Goal: Task Accomplishment & Management: Complete application form

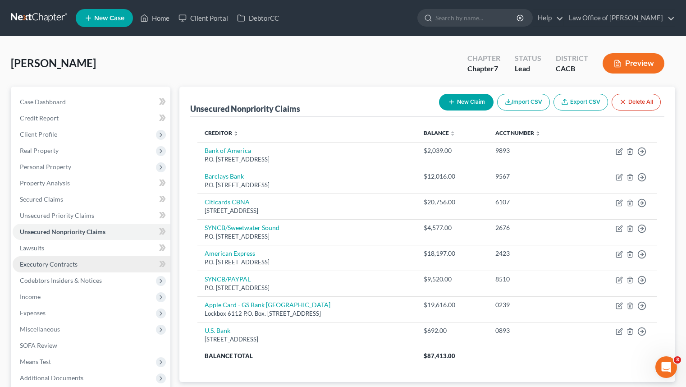
click at [81, 262] on link "Executory Contracts" at bounding box center [92, 264] width 158 height 16
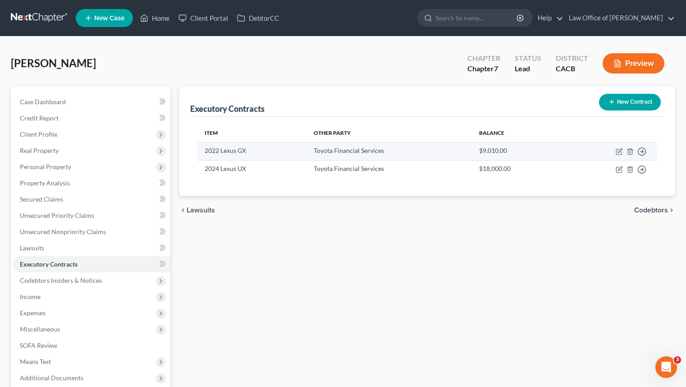
click at [295, 154] on td "2022 Lexus GX" at bounding box center [251, 151] width 109 height 18
click at [236, 154] on td "2022 Lexus GX" at bounding box center [251, 151] width 109 height 18
click at [358, 146] on td "Toyota Financial Services" at bounding box center [389, 151] width 166 height 18
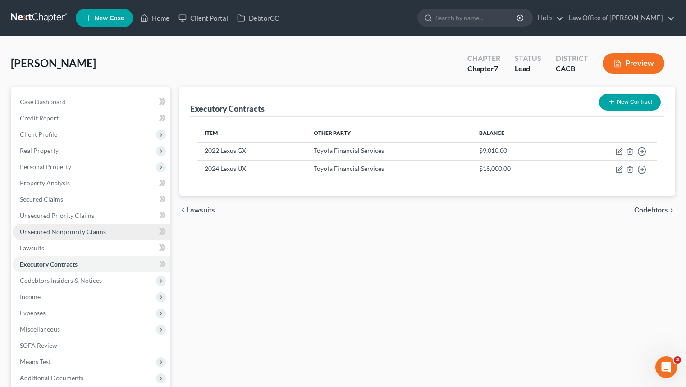
click at [84, 227] on link "Unsecured Nonpriority Claims" at bounding box center [92, 231] width 158 height 16
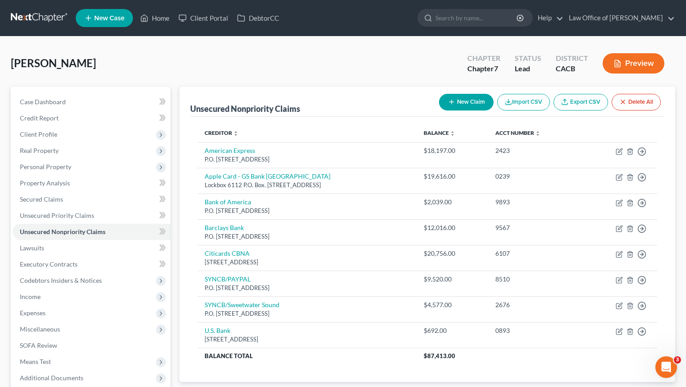
click at [469, 100] on button "New Claim" at bounding box center [466, 102] width 55 height 17
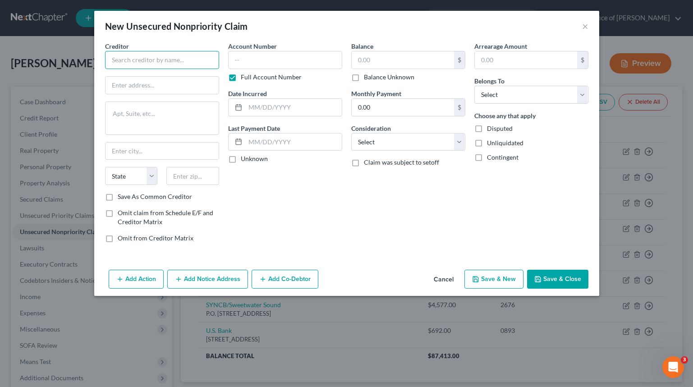
click at [158, 56] on input "text" at bounding box center [162, 60] width 114 height 18
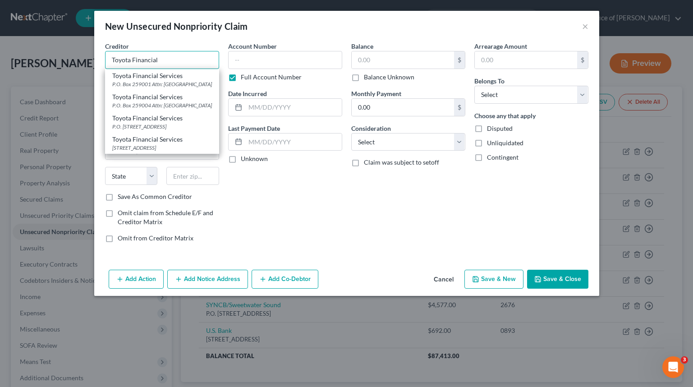
click at [170, 59] on input "Toyota Financial" at bounding box center [162, 60] width 114 height 18
click at [297, 189] on div "Account Number Full Account Number Date Incurred Last Payment Date Unknown" at bounding box center [284, 145] width 123 height 208
type input "Toyota Financial Services"
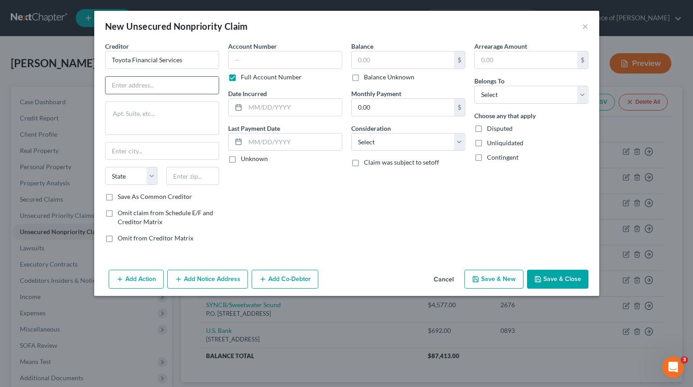
click at [194, 81] on input "text" at bounding box center [161, 85] width 113 height 17
type input "Cdr Team"
click at [179, 121] on textarea at bounding box center [162, 117] width 114 height 33
click at [204, 183] on input "text" at bounding box center [192, 176] width 53 height 18
type input "52409"
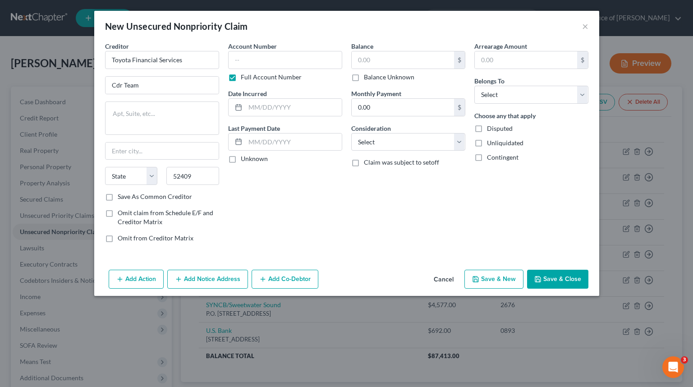
click at [227, 192] on div "Account Number Full Account Number Date Incurred Last Payment Date Unknown" at bounding box center [284, 145] width 123 height 208
type input "Cedar Rapids"
select select "16"
click at [290, 64] on input "text" at bounding box center [285, 60] width 114 height 18
type input "SSN"
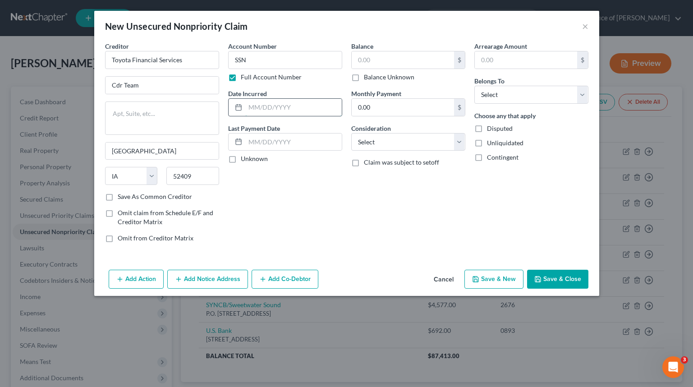
click at [303, 101] on input "text" at bounding box center [293, 107] width 96 height 17
type input "2024"
click at [389, 55] on input "text" at bounding box center [402, 59] width 102 height 17
type input "9,010"
click at [488, 94] on select "Select Debtor 1 Only Debtor 2 Only Debtor 1 And Debtor 2 Only At Least One Of T…" at bounding box center [531, 95] width 114 height 18
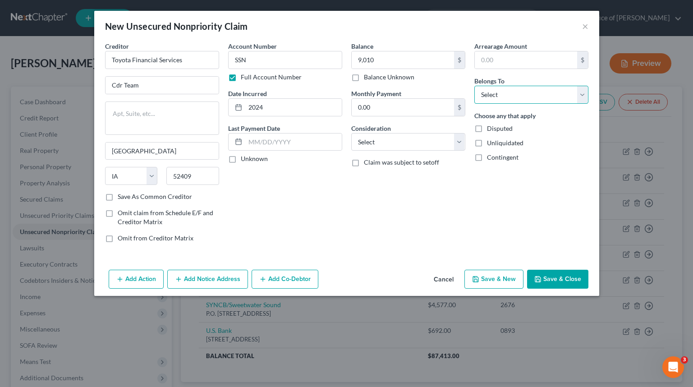
select select "0"
click at [474, 86] on select "Select Debtor 1 Only Debtor 2 Only Debtor 1 And Debtor 2 Only At Least One Of T…" at bounding box center [531, 95] width 114 height 18
click at [400, 142] on select "Select Cable / Satellite Services Collection Agency Credit Card Debt Debt Couns…" at bounding box center [408, 142] width 114 height 18
select select "2"
click at [351, 133] on select "Select Cable / Satellite Services Collection Agency Credit Card Debt Debt Couns…" at bounding box center [408, 142] width 114 height 18
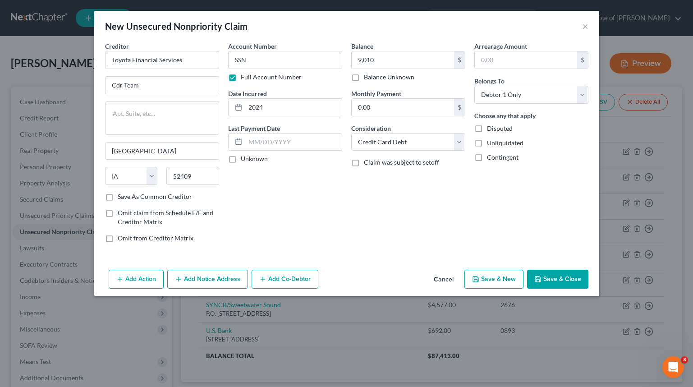
click at [566, 283] on button "Save & Close" at bounding box center [557, 278] width 61 height 19
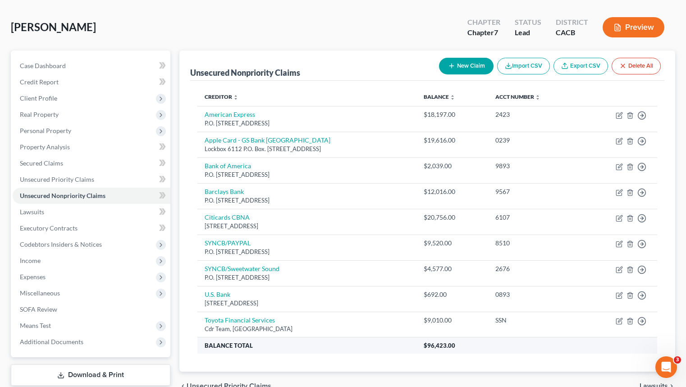
scroll to position [36, 0]
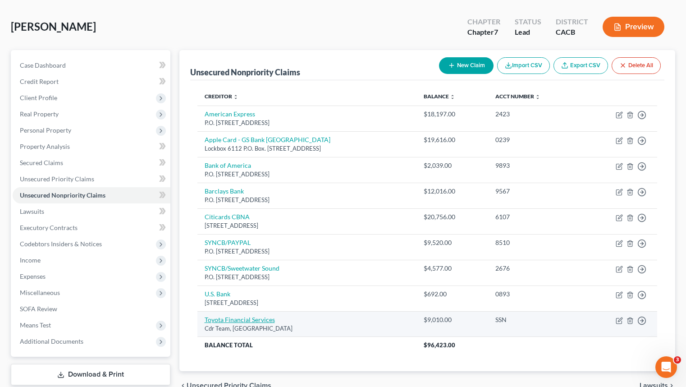
click at [255, 320] on link "Toyota Financial Services" at bounding box center [240, 319] width 70 height 8
select select "16"
select select "2"
select select "0"
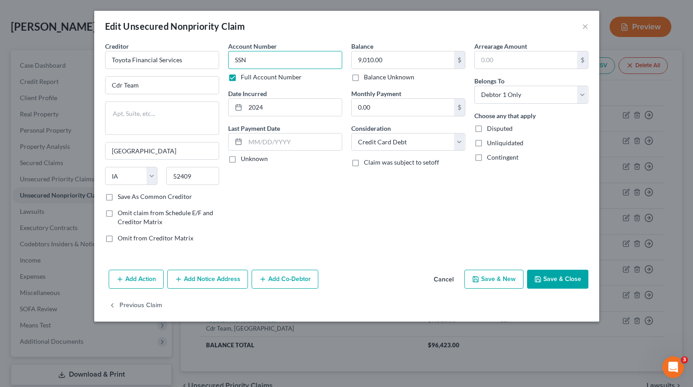
click at [251, 64] on input "SSN" at bounding box center [285, 60] width 114 height 18
type input "5034"
click at [557, 278] on button "Save & Close" at bounding box center [557, 278] width 61 height 19
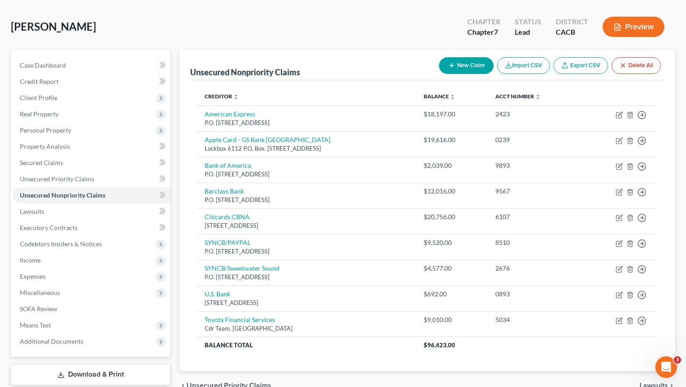
click at [470, 63] on button "New Claim" at bounding box center [466, 65] width 55 height 17
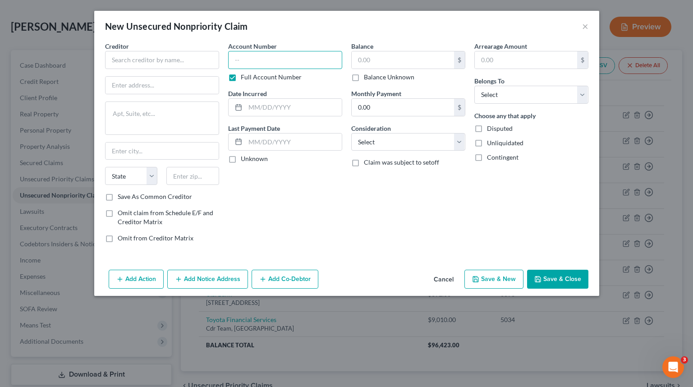
click at [263, 59] on input "text" at bounding box center [285, 60] width 114 height 18
type input "0602"
click at [407, 55] on input "text" at bounding box center [402, 59] width 102 height 17
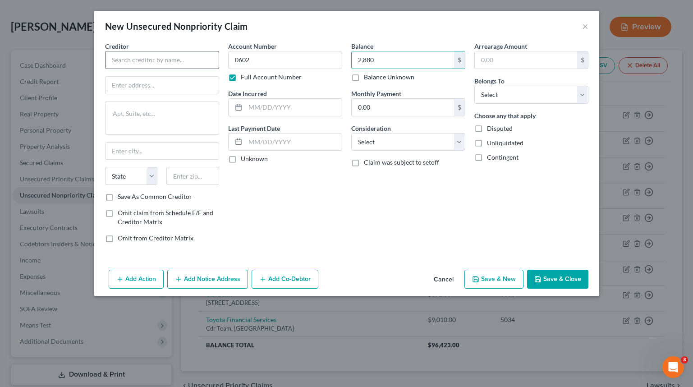
type input "2,880"
click at [157, 62] on input "text" at bounding box center [162, 60] width 114 height 18
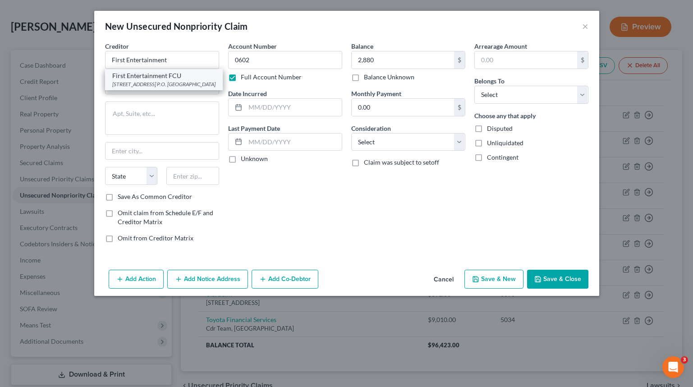
click at [173, 88] on div "6735 Forest Lawn Suite 310 P.O. Box 100, Los Angeles, CA 90078" at bounding box center [163, 84] width 103 height 8
type input "First Entertainment FCU"
type input "6735 Forest Lawn"
type textarea "Suite 310 P.O. Box 100"
type input "Los Angeles"
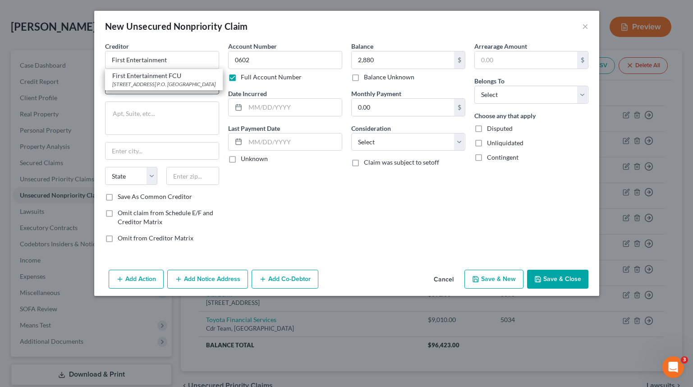
select select "4"
type input "90078"
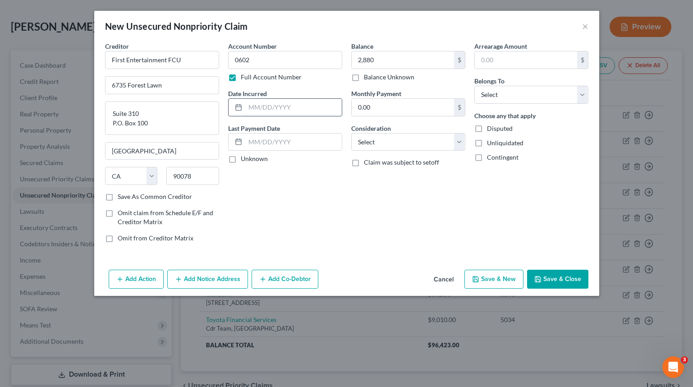
click at [325, 112] on input "text" at bounding box center [293, 107] width 96 height 17
type input "2022"
click at [452, 146] on select "Select Cable / Satellite Services Collection Agency Credit Card Debt Debt Couns…" at bounding box center [408, 142] width 114 height 18
select select "4"
click at [351, 133] on select "Select Cable / Satellite Services Collection Agency Credit Card Debt Debt Couns…" at bounding box center [408, 142] width 114 height 18
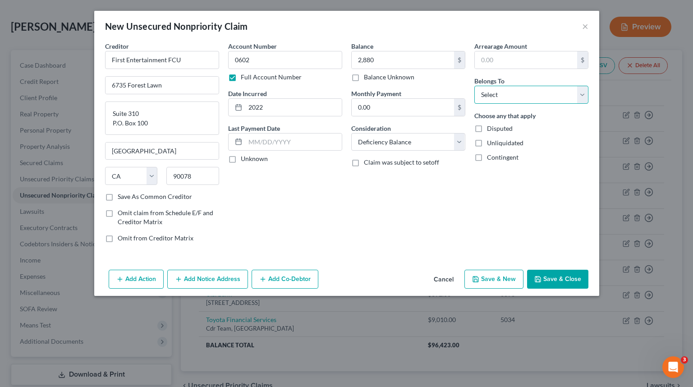
click at [485, 92] on select "Select Debtor 1 Only Debtor 2 Only Debtor 1 And Debtor 2 Only At Least One Of T…" at bounding box center [531, 95] width 114 height 18
select select "0"
click at [474, 86] on select "Select Debtor 1 Only Debtor 2 Only Debtor 1 And Debtor 2 Only At Least One Of T…" at bounding box center [531, 95] width 114 height 18
click at [546, 274] on button "Save & Close" at bounding box center [557, 278] width 61 height 19
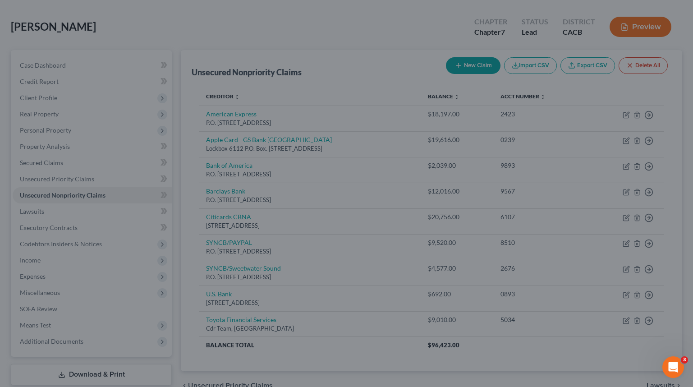
type input "2,880.00"
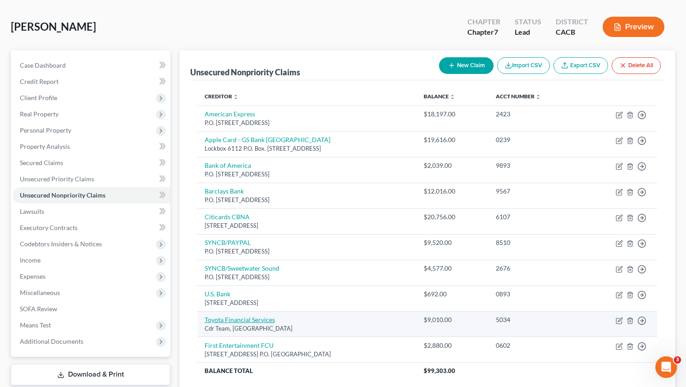
drag, startPoint x: 265, startPoint y: 314, endPoint x: 262, endPoint y: 318, distance: 4.9
click at [265, 314] on td "Toyota Financial Services Cdr Team, Cedar Rapids, IA 52409" at bounding box center [306, 324] width 219 height 26
click at [261, 319] on link "Toyota Financial Services" at bounding box center [240, 319] width 70 height 8
select select "16"
select select "2"
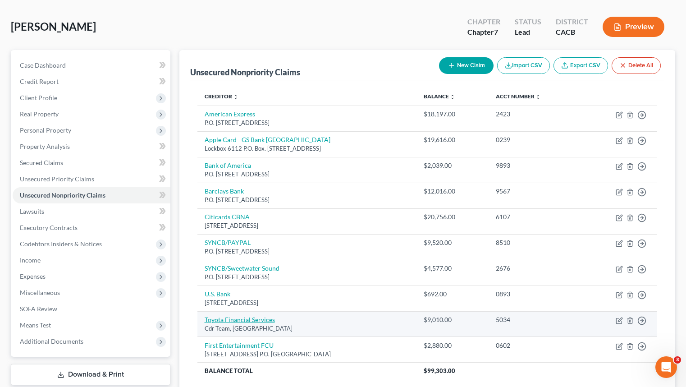
select select "0"
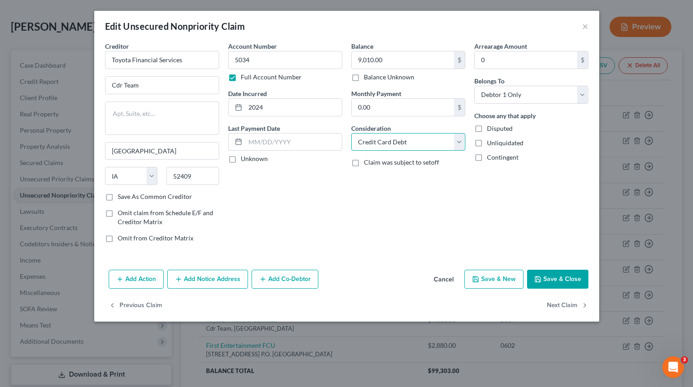
click at [436, 146] on select "Select Cable / Satellite Services Collection Agency Credit Card Debt Debt Couns…" at bounding box center [408, 142] width 114 height 18
select select "4"
click at [351, 133] on select "Select Cable / Satellite Services Collection Agency Credit Card Debt Debt Couns…" at bounding box center [408, 142] width 114 height 18
click at [552, 281] on button "Save & Close" at bounding box center [557, 278] width 61 height 19
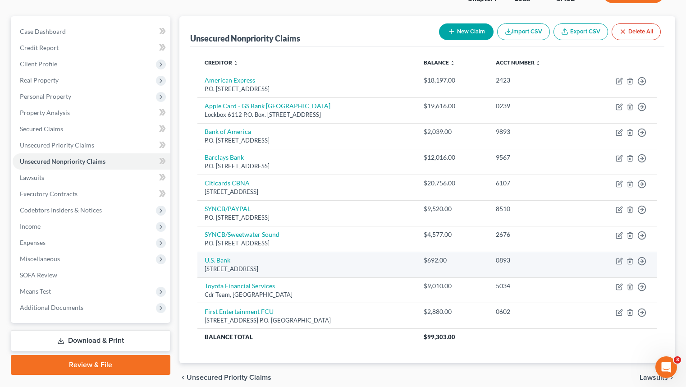
scroll to position [109, 0]
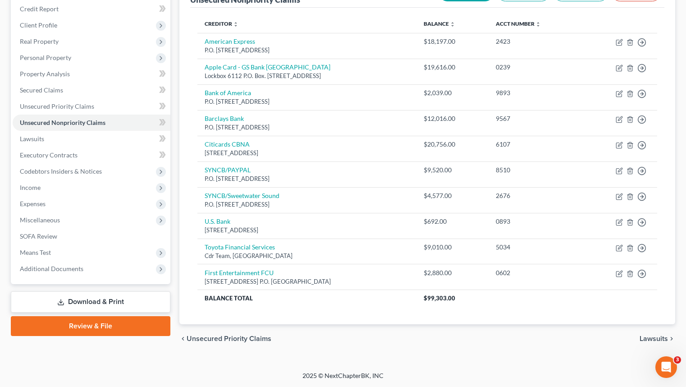
click at [481, 336] on div "chevron_left Unsecured Priority Claims Lawsuits chevron_right" at bounding box center [427, 338] width 496 height 29
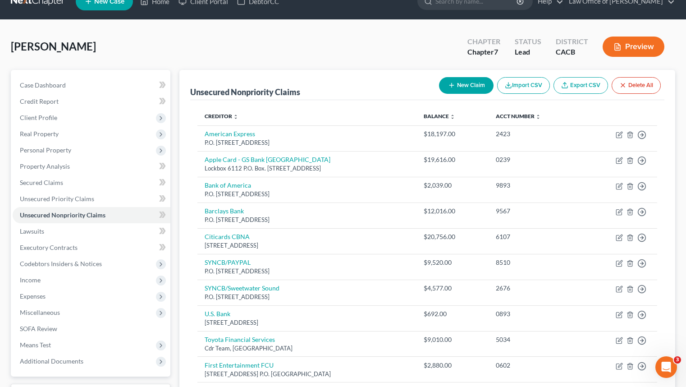
scroll to position [0, 0]
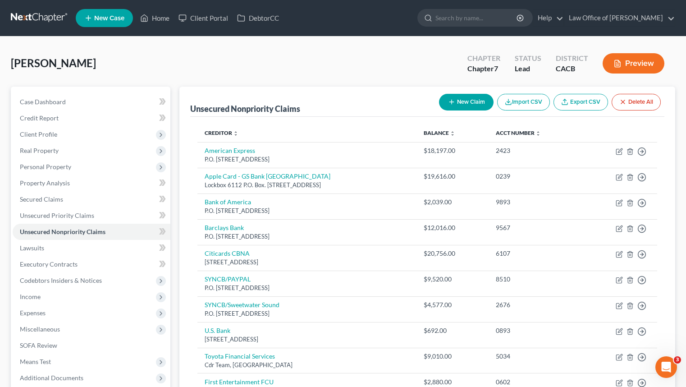
click at [43, 19] on link at bounding box center [40, 18] width 58 height 16
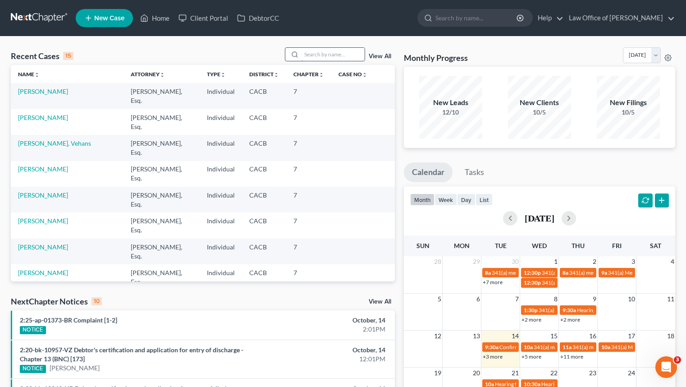
click at [330, 55] on input "search" at bounding box center [332, 54] width 63 height 13
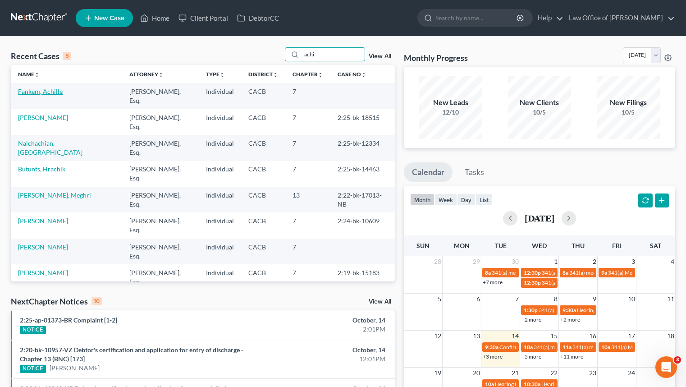
type input "achi"
click at [48, 93] on link "Fankem, Achille" at bounding box center [40, 91] width 45 height 8
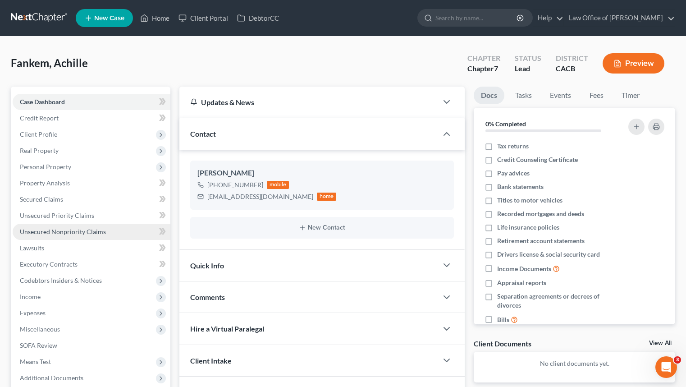
click at [111, 225] on link "Unsecured Nonpriority Claims" at bounding box center [92, 231] width 158 height 16
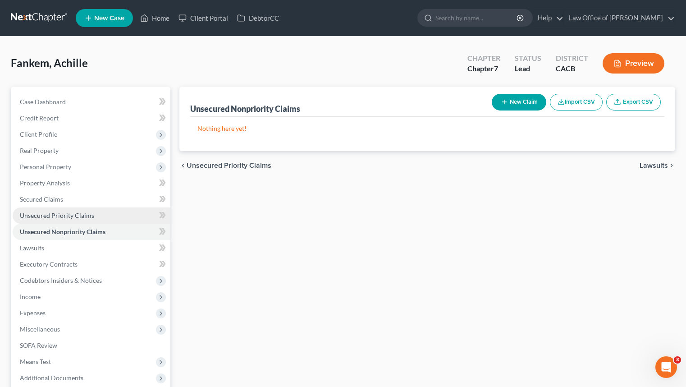
click at [118, 211] on link "Unsecured Priority Claims" at bounding box center [92, 215] width 158 height 16
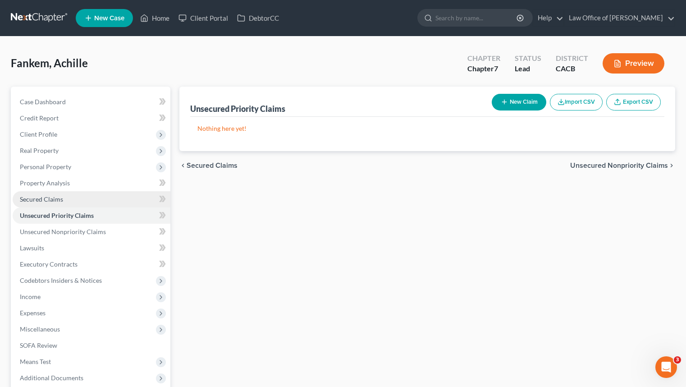
click at [115, 202] on link "Secured Claims" at bounding box center [92, 199] width 158 height 16
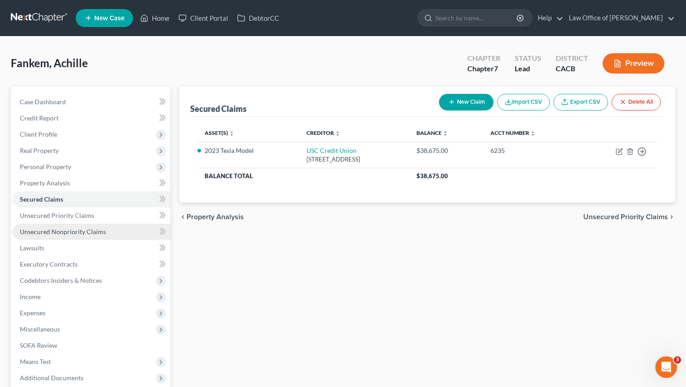
click at [129, 235] on link "Unsecured Nonpriority Claims" at bounding box center [92, 231] width 158 height 16
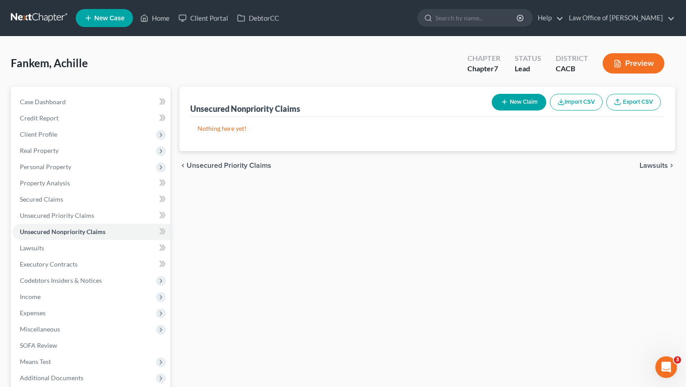
click at [540, 211] on div "Unsecured Nonpriority Claims New Claim Import CSV Export CSV Nothing here yet! …" at bounding box center [427, 266] width 505 height 358
click at [507, 99] on button "New Claim" at bounding box center [519, 102] width 55 height 17
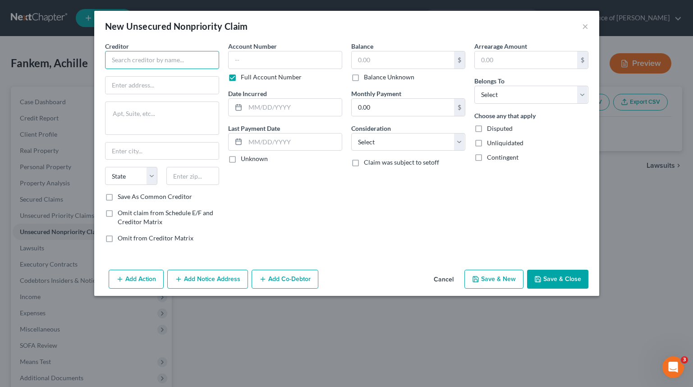
click at [164, 60] on input "text" at bounding box center [162, 60] width 114 height 18
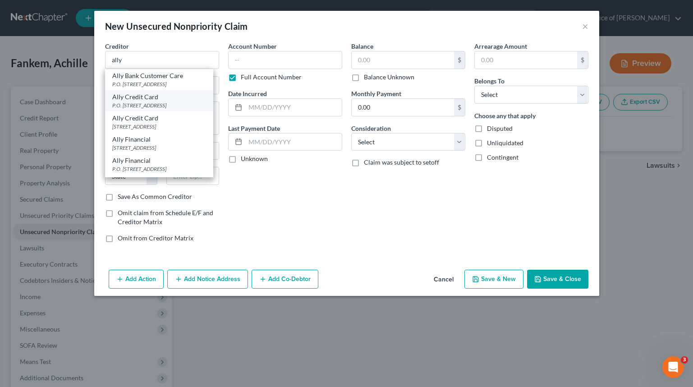
click at [155, 106] on div "P.O. [STREET_ADDRESS]" at bounding box center [159, 105] width 94 height 8
type input "Ally Credit Card"
type input "P.O. Box 9222"
type input "Old Bethpage"
select select "35"
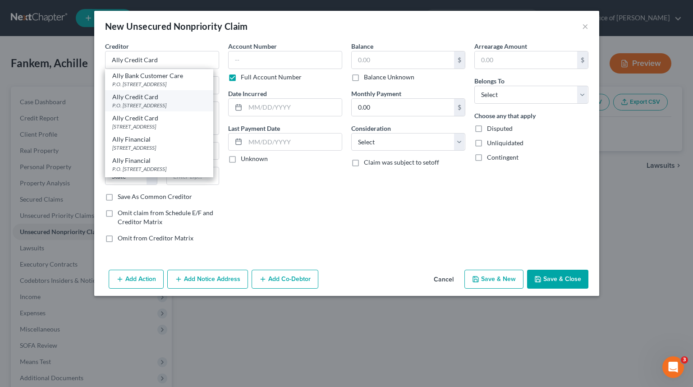
type input "11804"
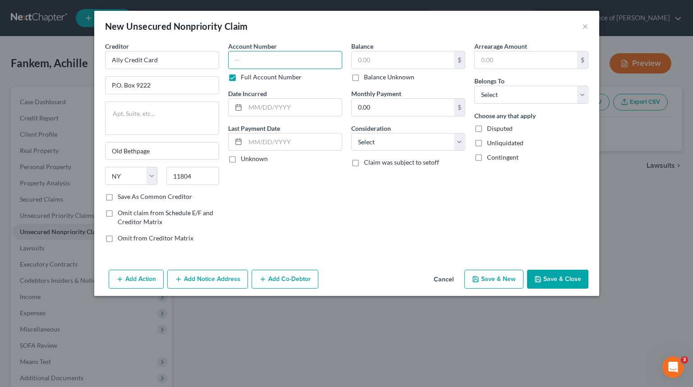
click at [285, 64] on input "text" at bounding box center [285, 60] width 114 height 18
type input "8786"
click at [385, 60] on input "text" at bounding box center [402, 59] width 102 height 17
type input "5,341"
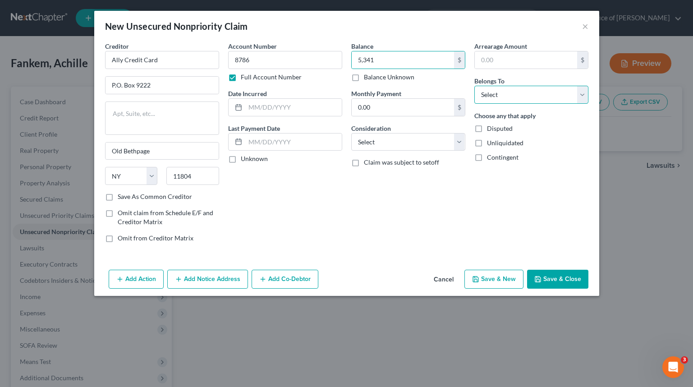
click at [490, 89] on select "Select Debtor 1 Only Debtor 2 Only Debtor 1 And Debtor 2 Only At Least One Of T…" at bounding box center [531, 95] width 114 height 18
select select "0"
click at [474, 86] on select "Select Debtor 1 Only Debtor 2 Only Debtor 1 And Debtor 2 Only At Least One Of T…" at bounding box center [531, 95] width 114 height 18
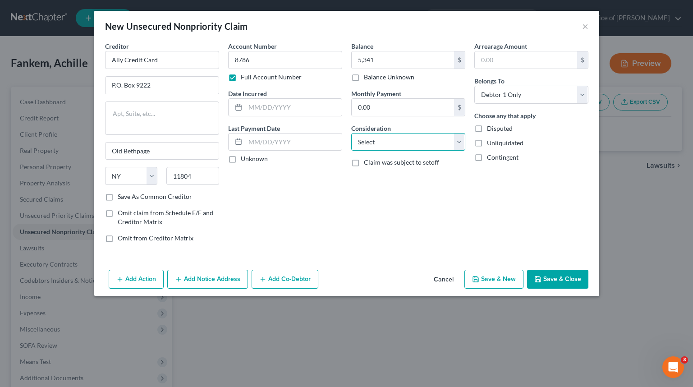
click at [412, 133] on select "Select Cable / Satellite Services Collection Agency Credit Card Debt Debt Couns…" at bounding box center [408, 142] width 114 height 18
select select "2"
click at [351, 133] on select "Select Cable / Satellite Services Collection Agency Credit Card Debt Debt Couns…" at bounding box center [408, 142] width 114 height 18
click at [240, 106] on icon at bounding box center [238, 107] width 7 height 7
click at [274, 107] on input "text" at bounding box center [293, 107] width 96 height 17
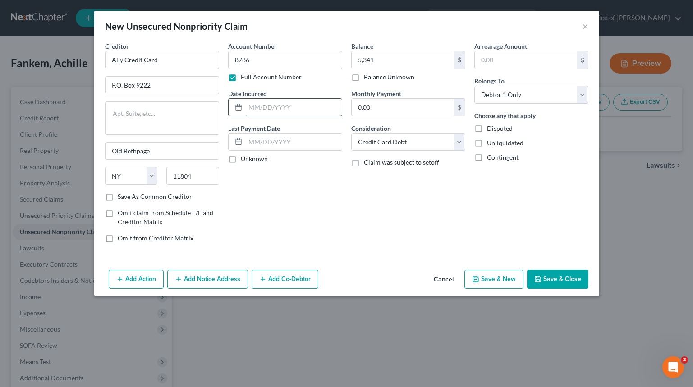
click at [275, 108] on input "text" at bounding box center [293, 107] width 96 height 17
type input "2021"
click at [355, 270] on div "Add Action Add Notice Address Add Co-Debtor Cancel Save & New Save & Close" at bounding box center [346, 281] width 505 height 30
click at [571, 278] on button "Save & Close" at bounding box center [557, 278] width 61 height 19
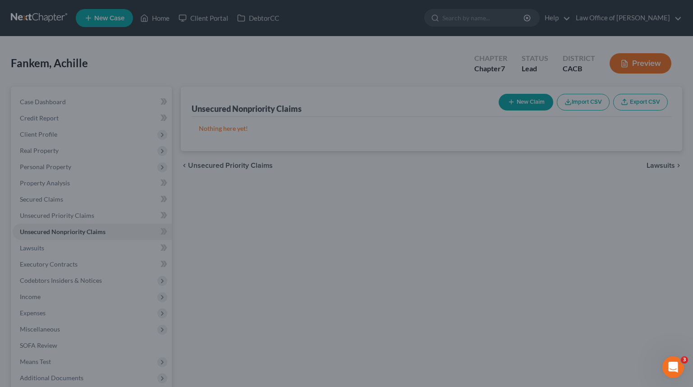
type input "5,341.00"
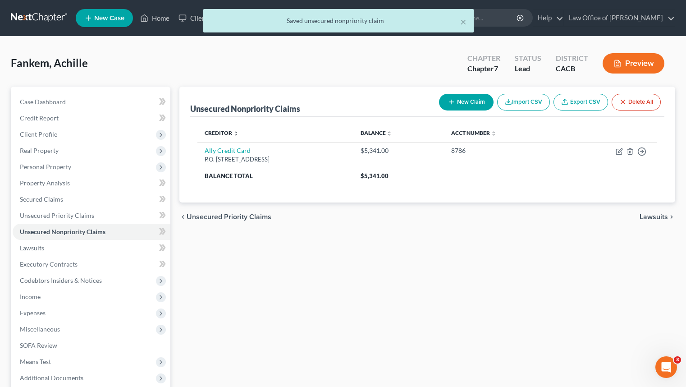
click at [474, 108] on button "New Claim" at bounding box center [466, 102] width 55 height 17
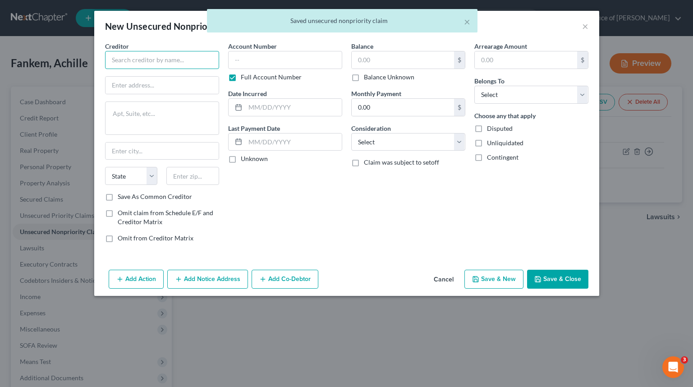
click at [155, 59] on input "text" at bounding box center [162, 60] width 114 height 18
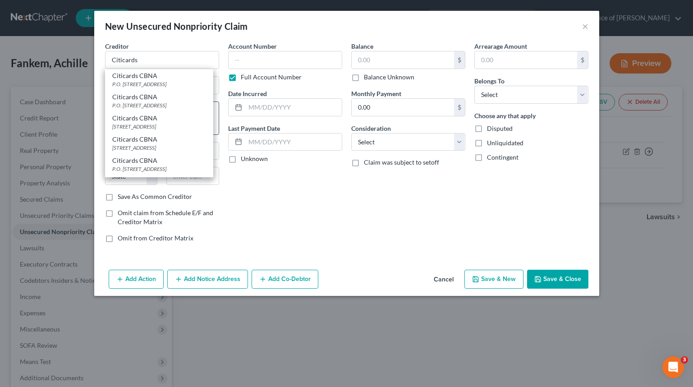
click at [181, 122] on div "Citicards CBNA" at bounding box center [159, 118] width 94 height 9
type input "Citicards CBNA"
type input "5800 South Corporate Pl"
type textarea "Mail Code 234"
type input "[GEOGRAPHIC_DATA]"
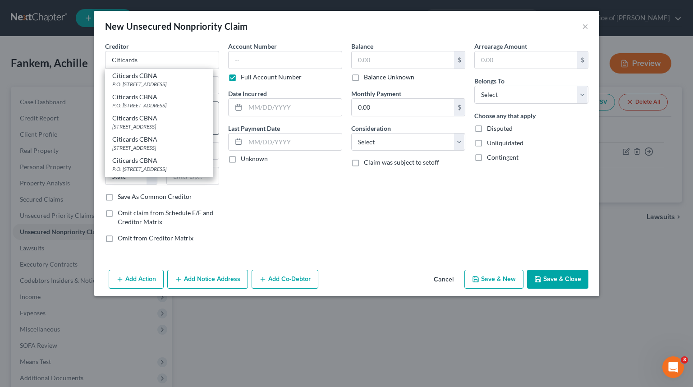
select select "43"
type input "57108"
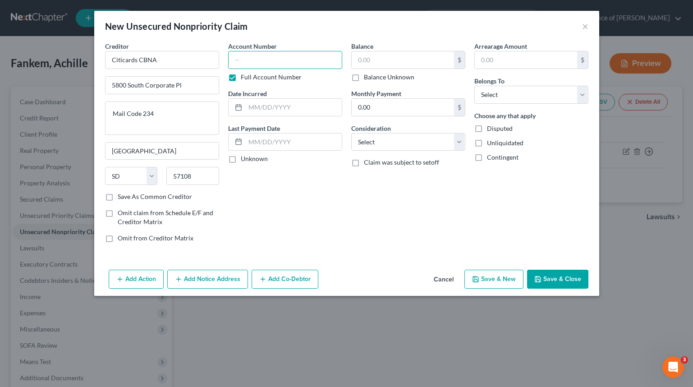
click at [283, 57] on input "text" at bounding box center [285, 60] width 114 height 18
drag, startPoint x: 191, startPoint y: 119, endPoint x: 179, endPoint y: 109, distance: 14.8
click at [167, 111] on textarea "Mail Code 234" at bounding box center [162, 117] width 114 height 33
click at [195, 109] on textarea "Mail Code 234" at bounding box center [162, 117] width 114 height 33
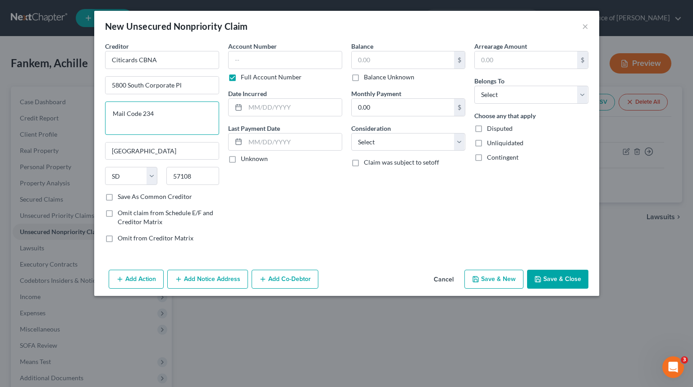
click at [195, 109] on textarea "Mail Code 234" at bounding box center [162, 117] width 114 height 33
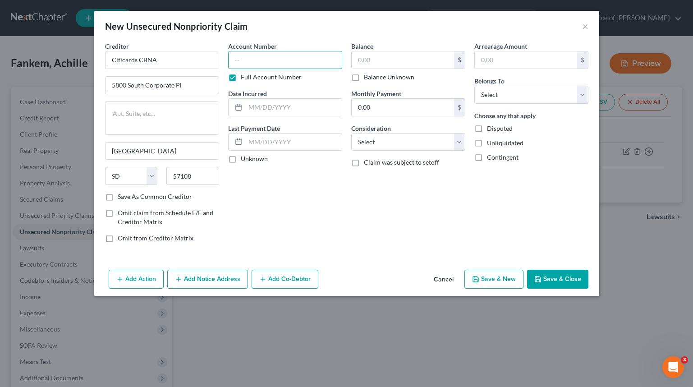
click at [283, 56] on input "text" at bounding box center [285, 60] width 114 height 18
type input "8945"
click at [402, 68] on div "$" at bounding box center [408, 60] width 114 height 18
click at [406, 65] on input "text" at bounding box center [402, 59] width 102 height 17
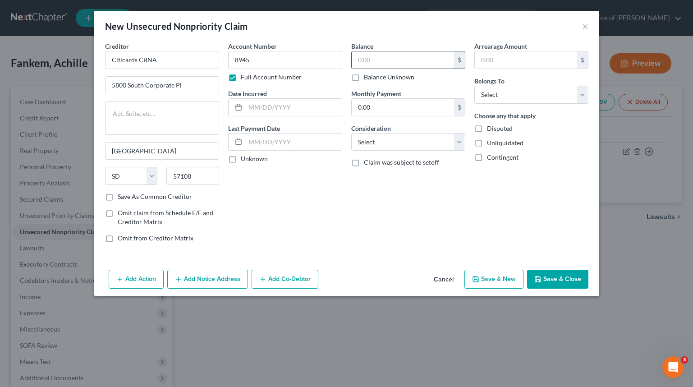
click at [393, 67] on input "text" at bounding box center [402, 59] width 102 height 17
type input "3,624"
click at [515, 99] on select "Select Debtor 1 Only Debtor 2 Only Debtor 1 And Debtor 2 Only At Least One Of T…" at bounding box center [531, 95] width 114 height 18
select select "0"
click at [474, 86] on select "Select Debtor 1 Only Debtor 2 Only Debtor 1 And Debtor 2 Only At Least One Of T…" at bounding box center [531, 95] width 114 height 18
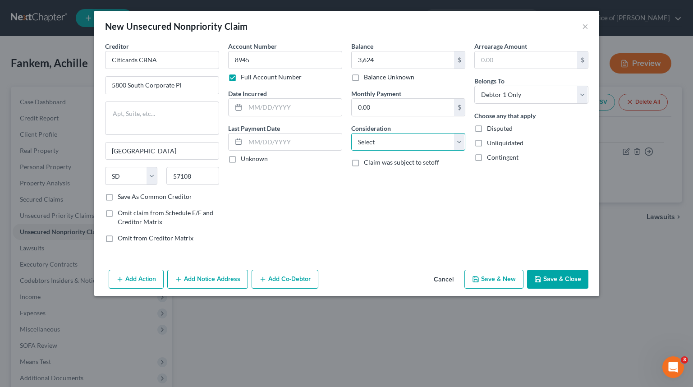
click at [438, 142] on select "Select Cable / Satellite Services Collection Agency Credit Card Debt Debt Couns…" at bounding box center [408, 142] width 114 height 18
select select "2"
click at [351, 133] on select "Select Cable / Satellite Services Collection Agency Credit Card Debt Debt Couns…" at bounding box center [408, 142] width 114 height 18
click at [296, 111] on input "text" at bounding box center [293, 107] width 96 height 17
type input "2023"
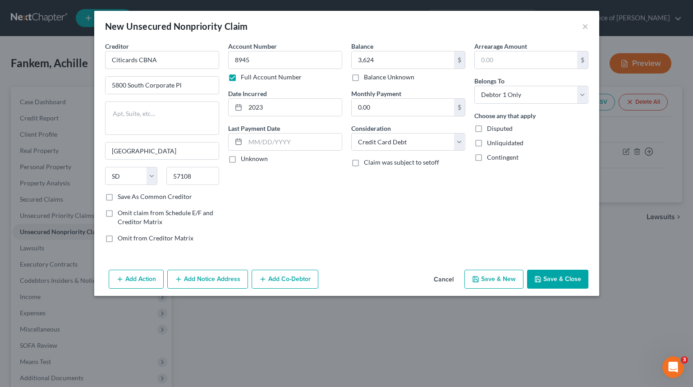
click at [556, 280] on button "Save & Close" at bounding box center [557, 278] width 61 height 19
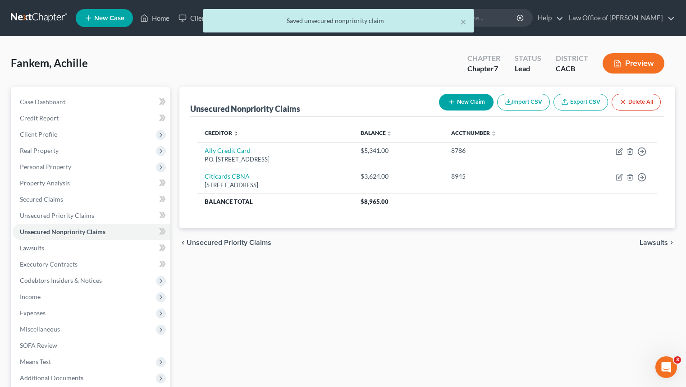
click at [468, 104] on button "New Claim" at bounding box center [466, 102] width 55 height 17
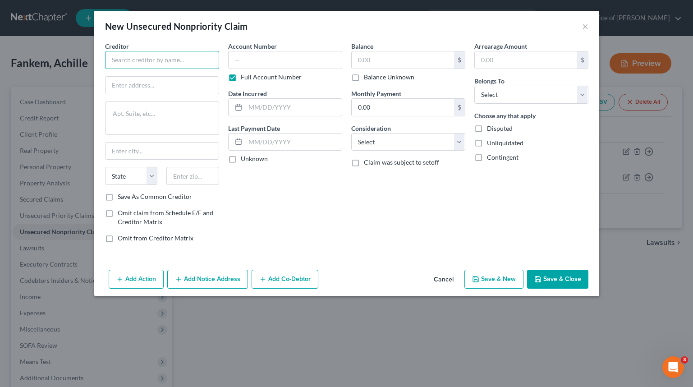
click at [201, 65] on input "text" at bounding box center [162, 60] width 114 height 18
click at [187, 66] on input "Salle" at bounding box center [162, 60] width 114 height 18
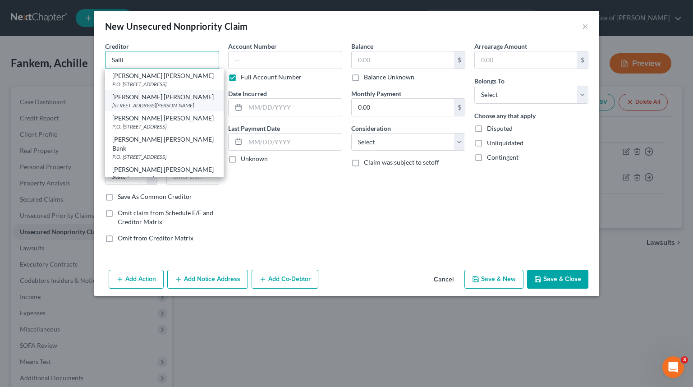
scroll to position [2, 0]
click at [182, 128] on div "P.O. [STREET_ADDRESS]" at bounding box center [164, 125] width 104 height 8
type input "[PERSON_NAME] [PERSON_NAME]"
type input "P.O. Box 3229"
type input "Wilmington"
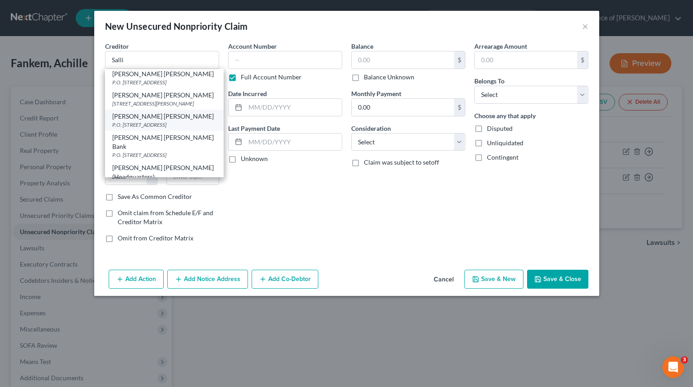
select select "7"
type input "19804"
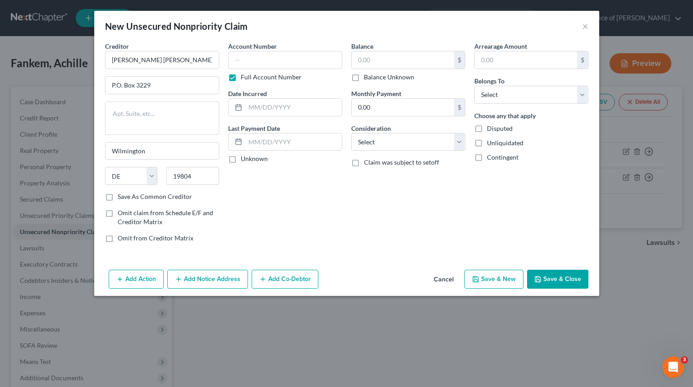
scroll to position [0, 0]
click at [285, 65] on input "text" at bounding box center [285, 60] width 114 height 18
type input "6240"
click at [413, 63] on input "text" at bounding box center [402, 59] width 102 height 17
type input "18,500"
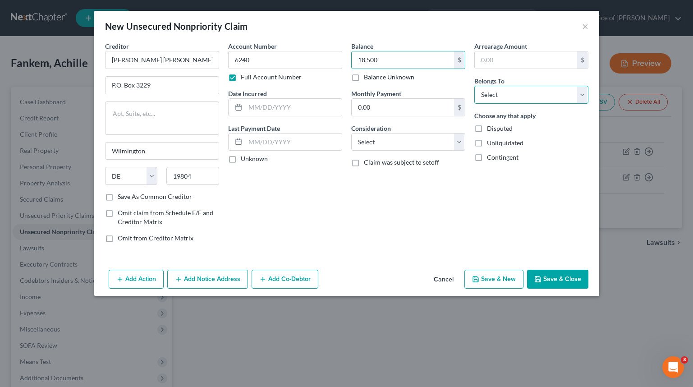
click at [510, 100] on select "Select Debtor 1 Only Debtor 2 Only Debtor 1 And Debtor 2 Only At Least One Of T…" at bounding box center [531, 95] width 114 height 18
select select "0"
click at [474, 86] on select "Select Debtor 1 Only Debtor 2 Only Debtor 1 And Debtor 2 Only At Least One Of T…" at bounding box center [531, 95] width 114 height 18
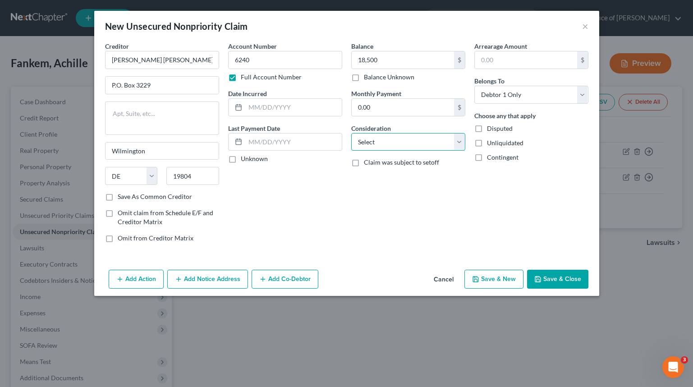
click at [436, 137] on select "Select Cable / Satellite Services Collection Agency Credit Card Debt Debt Couns…" at bounding box center [408, 142] width 114 height 18
select select "2"
click at [351, 133] on select "Select Cable / Satellite Services Collection Agency Credit Card Debt Debt Couns…" at bounding box center [408, 142] width 114 height 18
click at [301, 101] on input "text" at bounding box center [293, 107] width 96 height 17
type input "2017"
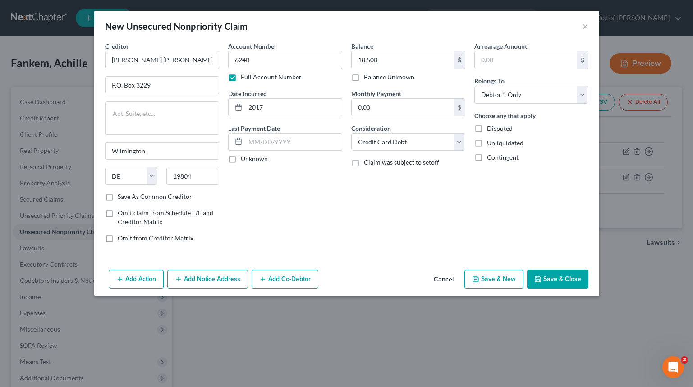
click at [315, 192] on div "Account Number 6240 Full Account Number Date Incurred 2017 Last Payment Date Un…" at bounding box center [284, 145] width 123 height 208
click at [438, 140] on select "Select Cable / Satellite Services Collection Agency Credit Card Debt Debt Couns…" at bounding box center [408, 142] width 114 height 18
select select "17"
click at [351, 133] on select "Select Cable / Satellite Services Collection Agency Credit Card Debt Debt Couns…" at bounding box center [408, 142] width 114 height 18
click at [567, 282] on button "Save & Close" at bounding box center [557, 278] width 61 height 19
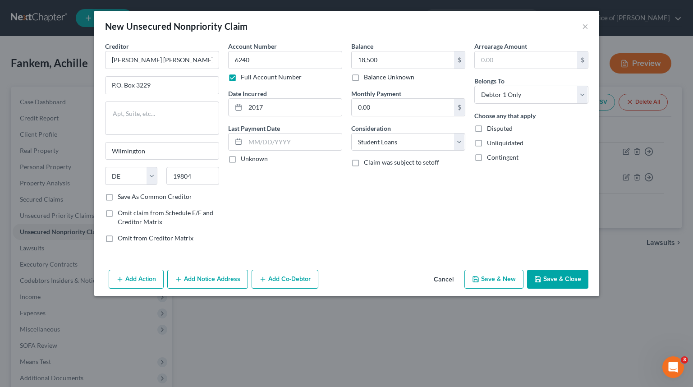
type input "18,500.00"
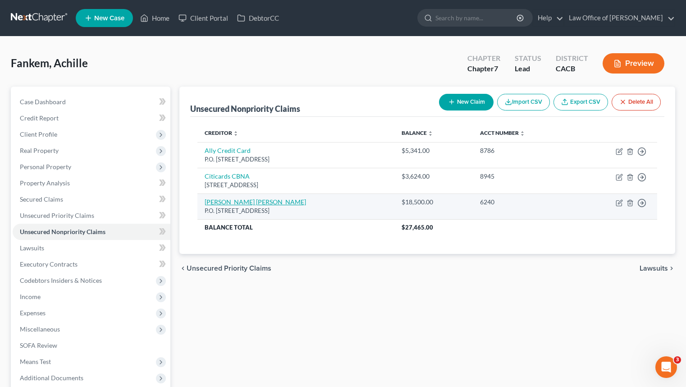
click at [214, 201] on link "[PERSON_NAME] [PERSON_NAME]" at bounding box center [255, 202] width 101 height 8
select select "7"
select select "17"
select select "0"
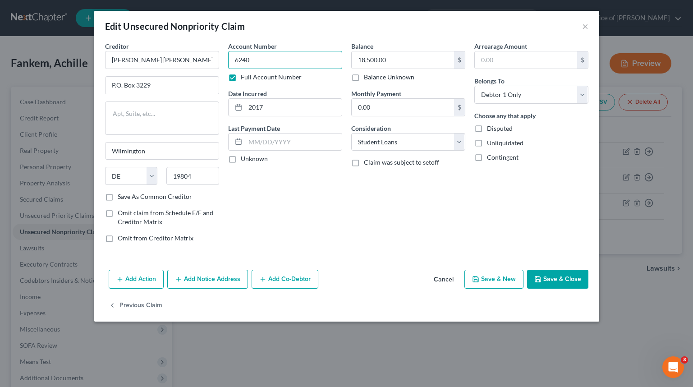
click at [285, 68] on input "6240" at bounding box center [285, 60] width 114 height 18
type input "6240, 0366"
click at [420, 56] on input "18,500.00" at bounding box center [402, 59] width 102 height 17
type input "77,600"
click at [578, 280] on button "Save & Close" at bounding box center [557, 278] width 61 height 19
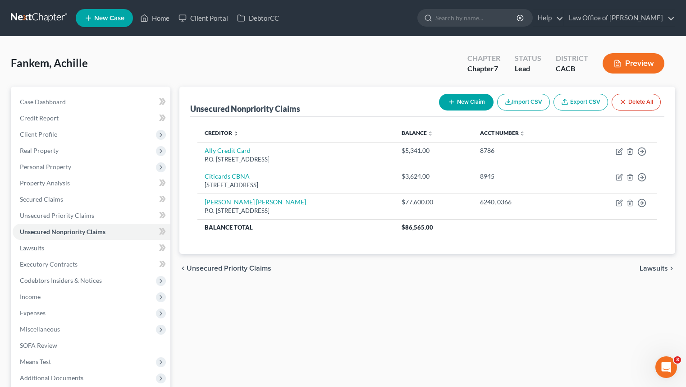
click at [470, 102] on button "New Claim" at bounding box center [466, 102] width 55 height 17
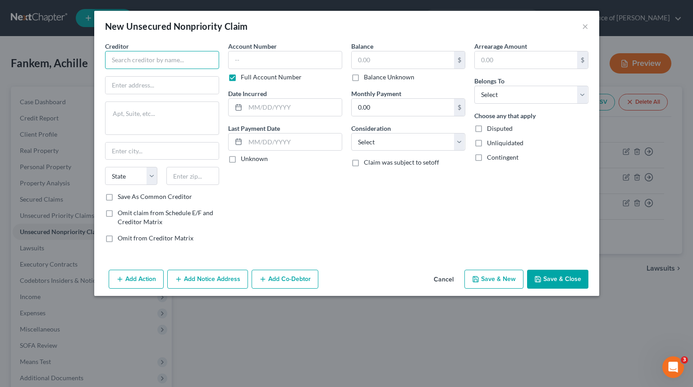
click at [184, 68] on input "text" at bounding box center [162, 60] width 114 height 18
click at [186, 65] on input "text" at bounding box center [162, 60] width 114 height 18
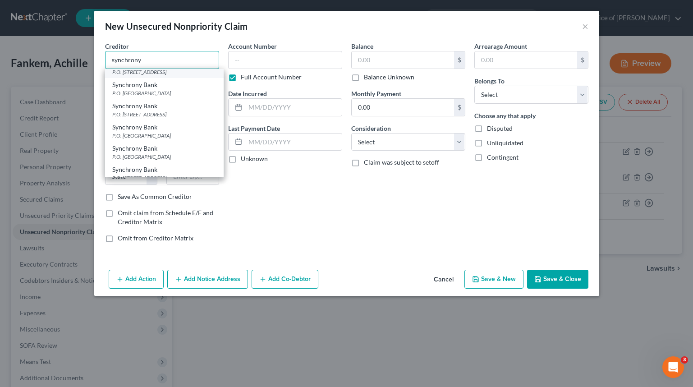
scroll to position [145, 0]
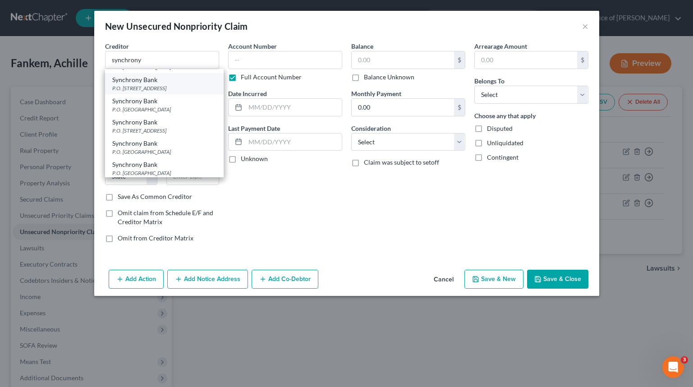
click at [163, 92] on div "P.O. [STREET_ADDRESS]" at bounding box center [164, 88] width 104 height 8
type input "Synchrony Bank"
type input "P.O. Box 71737"
type input "[GEOGRAPHIC_DATA]"
select select "39"
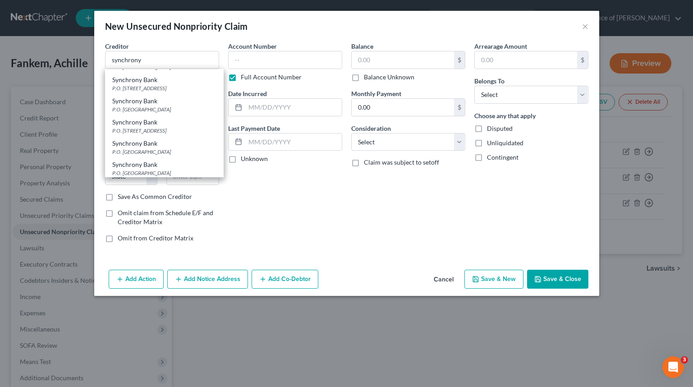
type input "19176"
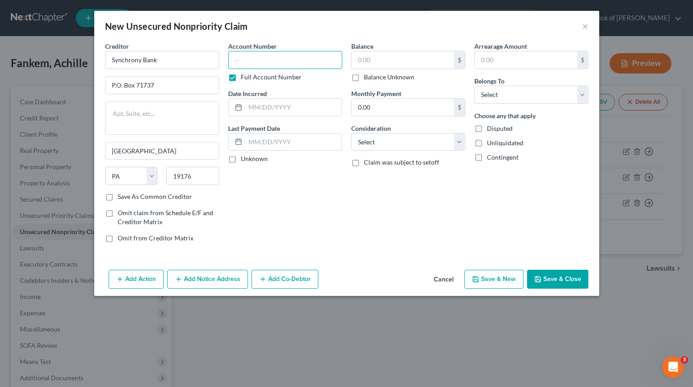
click at [284, 66] on input "text" at bounding box center [285, 60] width 114 height 18
type input "1254"
click at [381, 54] on input "text" at bounding box center [402, 59] width 102 height 17
type input "2,543"
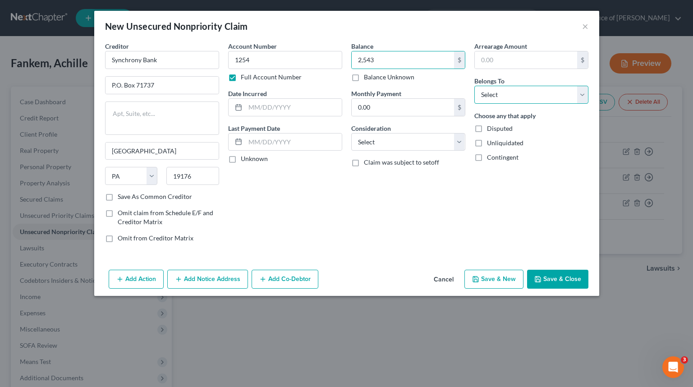
click at [499, 96] on select "Select Debtor 1 Only Debtor 2 Only Debtor 1 And Debtor 2 Only At Least One Of T…" at bounding box center [531, 95] width 114 height 18
select select "0"
click at [474, 86] on select "Select Debtor 1 Only Debtor 2 Only Debtor 1 And Debtor 2 Only At Least One Of T…" at bounding box center [531, 95] width 114 height 18
click at [312, 107] on input "text" at bounding box center [293, 107] width 96 height 17
type input "2020"
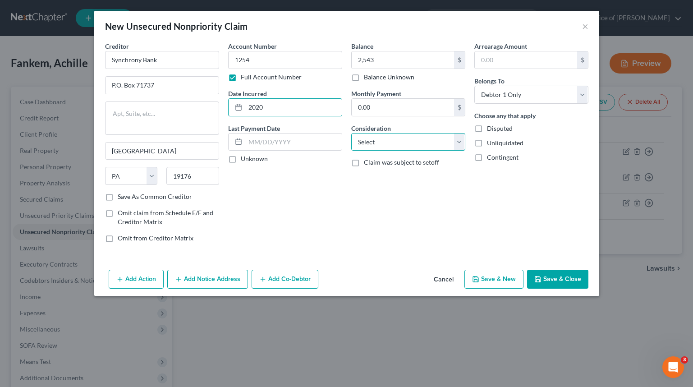
click at [407, 143] on select "Select Cable / Satellite Services Collection Agency Credit Card Debt Debt Couns…" at bounding box center [408, 142] width 114 height 18
select select "2"
click at [351, 133] on select "Select Cable / Satellite Services Collection Agency Credit Card Debt Debt Couns…" at bounding box center [408, 142] width 114 height 18
click at [560, 277] on button "Save & Close" at bounding box center [557, 278] width 61 height 19
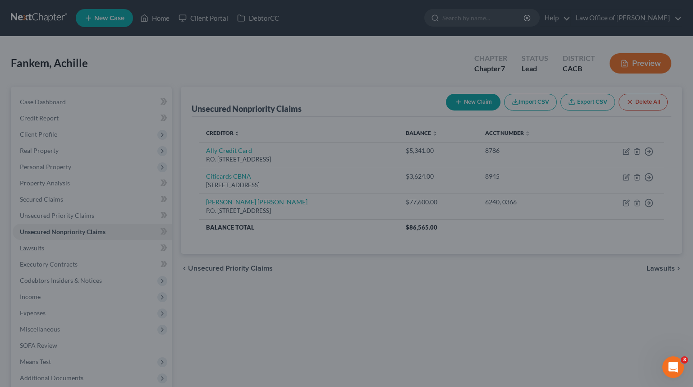
type input "2,543.00"
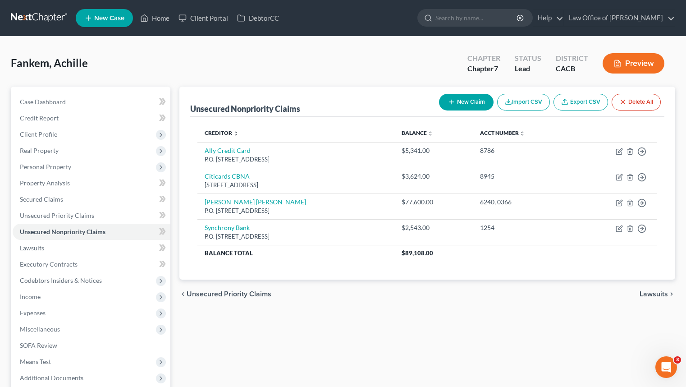
click at [458, 105] on button "New Claim" at bounding box center [466, 102] width 55 height 17
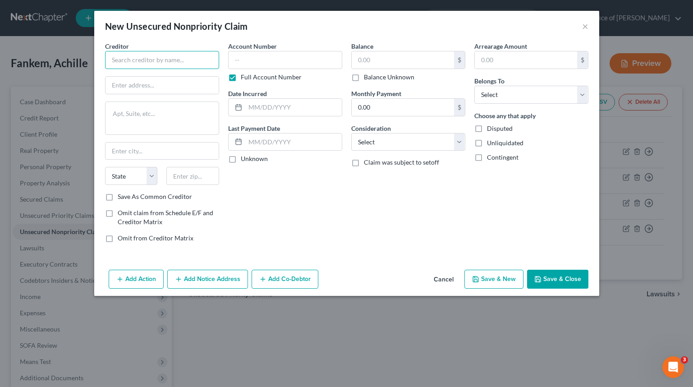
drag, startPoint x: 156, startPoint y: 55, endPoint x: 151, endPoint y: 58, distance: 5.6
click at [157, 55] on input "text" at bounding box center [162, 60] width 114 height 18
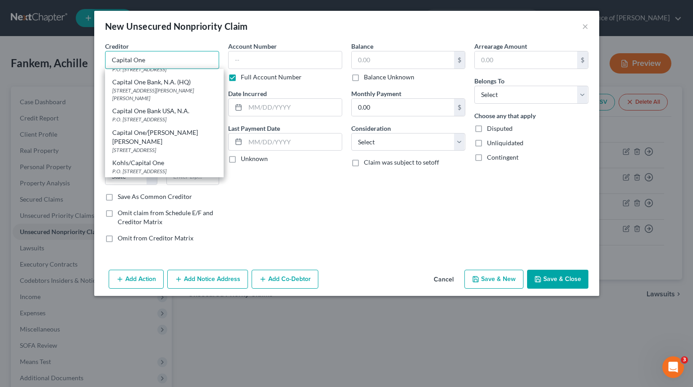
scroll to position [220, 0]
click at [210, 121] on div "Capital One Bank USA, N.A. P.O. [STREET_ADDRESS]" at bounding box center [164, 114] width 119 height 21
type input "Capital One Bank USA, N.A."
type input "P.O. Box 31293"
type input "[GEOGRAPHIC_DATA]"
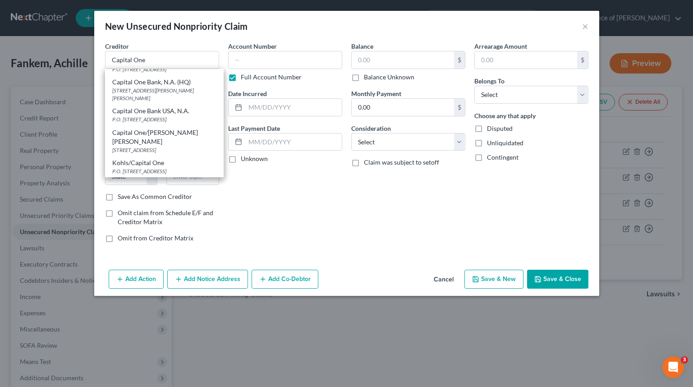
select select "46"
type input "84131"
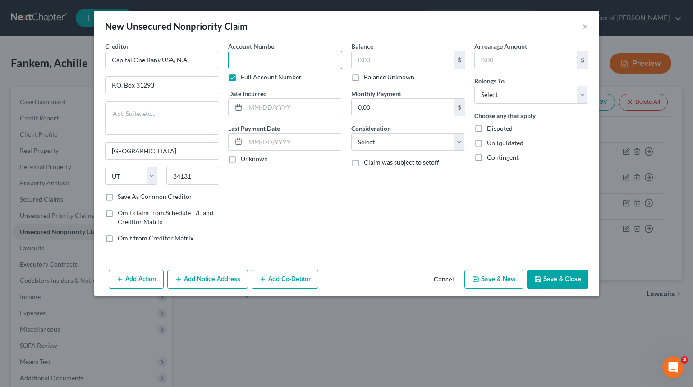
click at [265, 64] on input "text" at bounding box center [285, 60] width 114 height 18
type input "3850"
click at [379, 65] on input "text" at bounding box center [402, 59] width 102 height 17
type input "2,680"
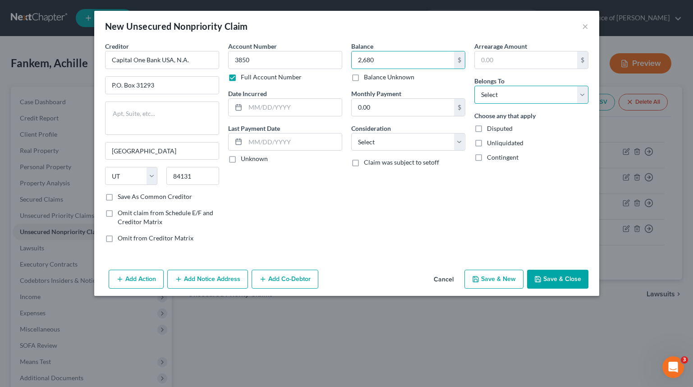
click at [498, 93] on select "Select Debtor 1 Only Debtor 2 Only Debtor 1 And Debtor 2 Only At Least One Of T…" at bounding box center [531, 95] width 114 height 18
select select "0"
click at [474, 86] on select "Select Debtor 1 Only Debtor 2 Only Debtor 1 And Debtor 2 Only At Least One Of T…" at bounding box center [531, 95] width 114 height 18
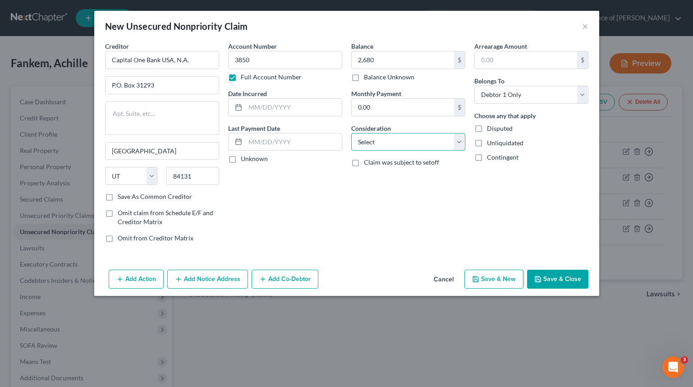
click at [401, 136] on select "Select Cable / Satellite Services Collection Agency Credit Card Debt Debt Couns…" at bounding box center [408, 142] width 114 height 18
select select "2"
click at [351, 133] on select "Select Cable / Satellite Services Collection Agency Credit Card Debt Debt Couns…" at bounding box center [408, 142] width 114 height 18
click at [292, 114] on input "text" at bounding box center [293, 107] width 96 height 17
type input "2023"
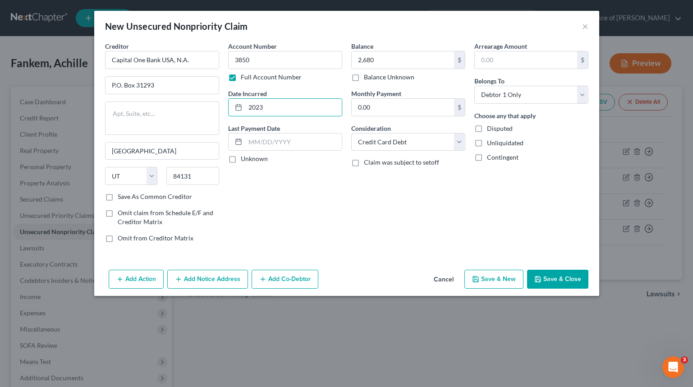
click at [371, 227] on div "Balance 2,680.00 $ Balance Unknown Balance Undetermined 2,680 $ Balance Unknown…" at bounding box center [408, 145] width 123 height 208
click at [563, 278] on button "Save & Close" at bounding box center [557, 278] width 61 height 19
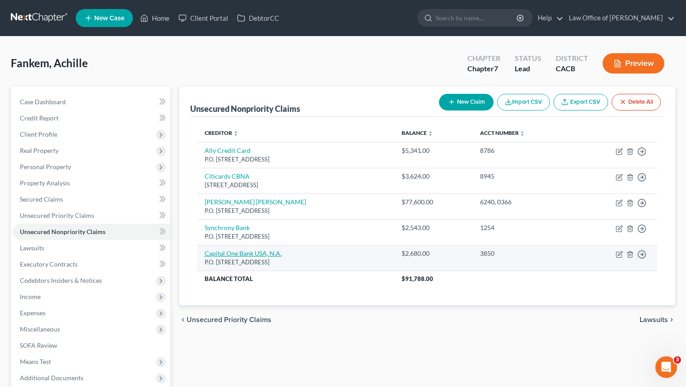
click at [271, 250] on link "Capital One Bank USA, N.A." at bounding box center [243, 253] width 77 height 8
select select "46"
select select "2"
select select "0"
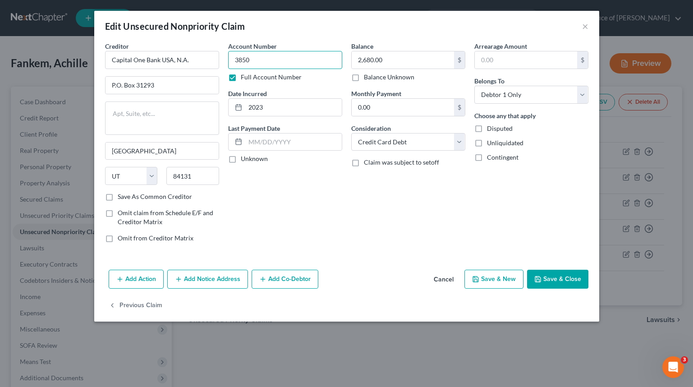
click at [319, 61] on input "3850" at bounding box center [285, 60] width 114 height 18
type input "3850, 4051"
click at [419, 62] on input "2,680.00" at bounding box center [402, 59] width 102 height 17
type input "8,500"
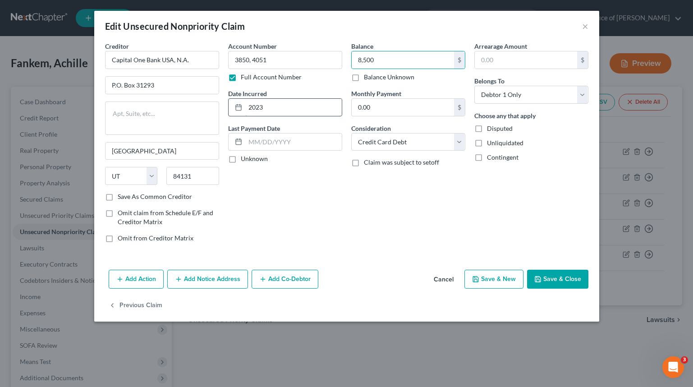
click at [310, 114] on input "2023" at bounding box center [293, 107] width 96 height 17
type input "2020"
click at [543, 272] on button "Save & Close" at bounding box center [557, 278] width 61 height 19
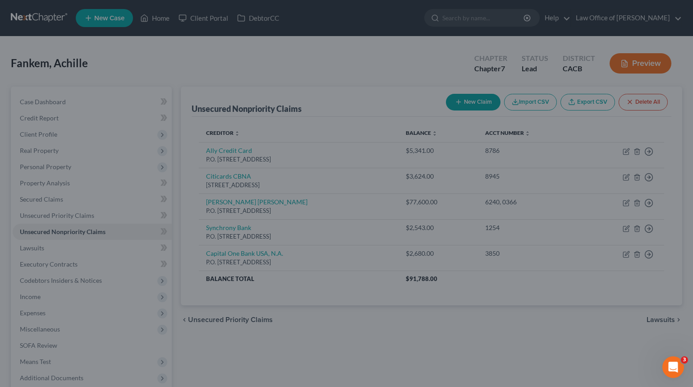
type input "8,500.00"
type input "0"
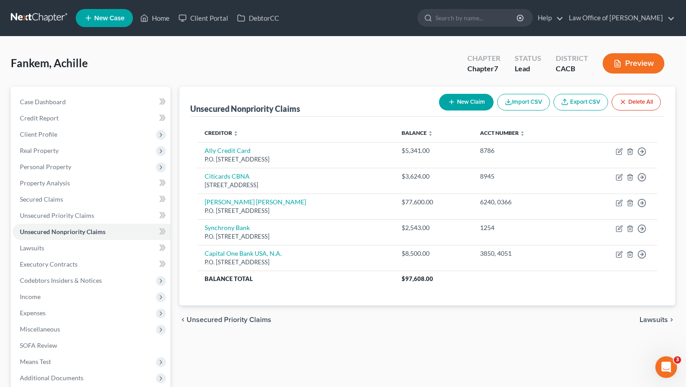
click at [465, 101] on button "New Claim" at bounding box center [466, 102] width 55 height 17
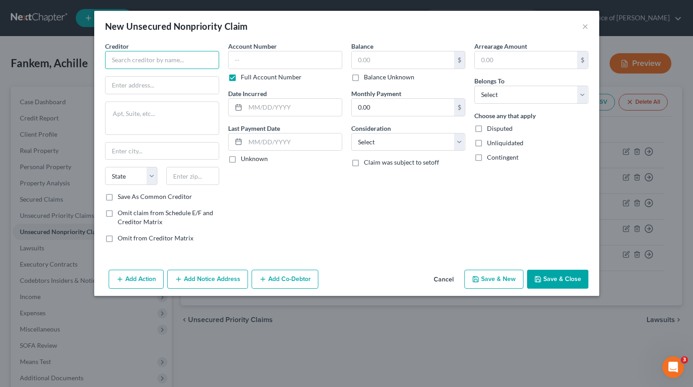
click at [213, 64] on input "text" at bounding box center [162, 60] width 114 height 18
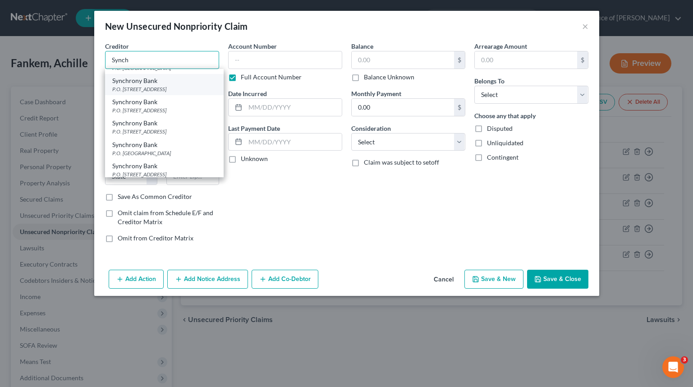
scroll to position [93, 0]
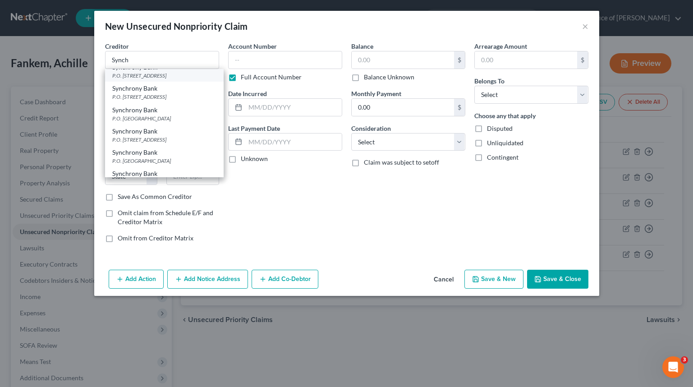
click at [180, 79] on div "P.O. [STREET_ADDRESS]" at bounding box center [164, 76] width 104 height 8
type input "Synchrony Bank"
type input "P.O. Box 71727"
type input "[GEOGRAPHIC_DATA]"
select select "39"
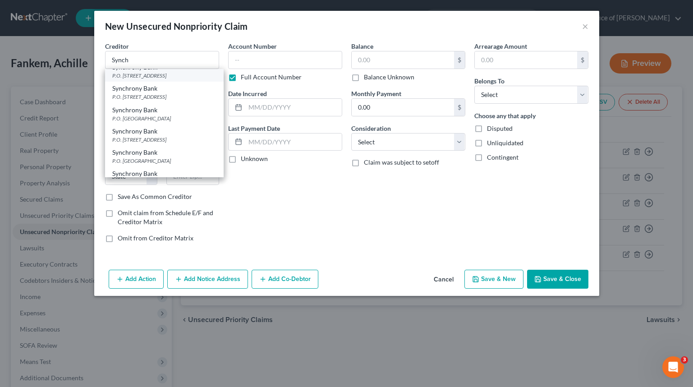
type input "19176"
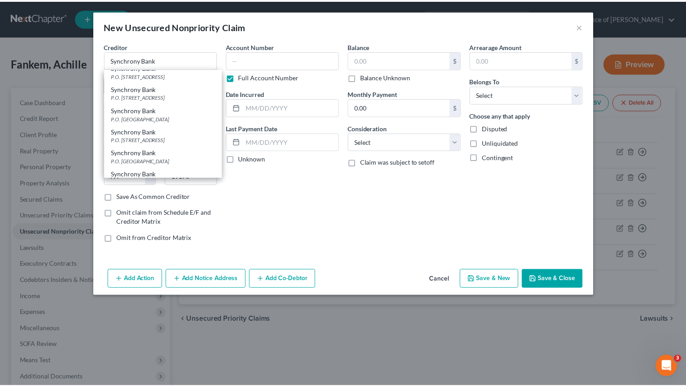
scroll to position [0, 0]
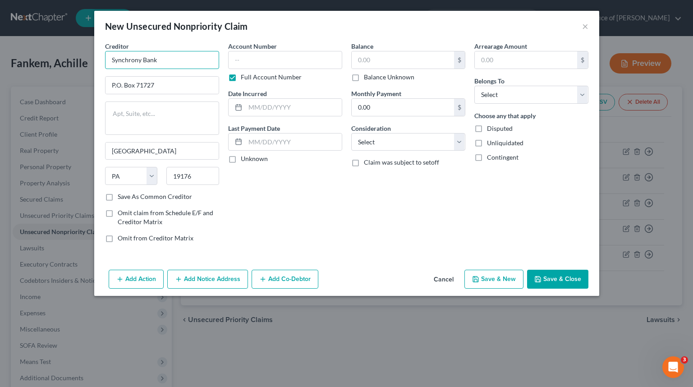
click at [182, 55] on input "Synchrony Bank" at bounding box center [162, 60] width 114 height 18
type input "SYNCB/PAYPAL"
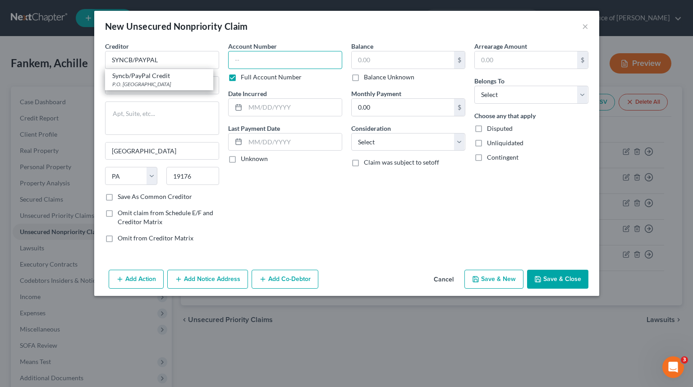
click at [287, 64] on input "text" at bounding box center [285, 60] width 114 height 18
type input "2131"
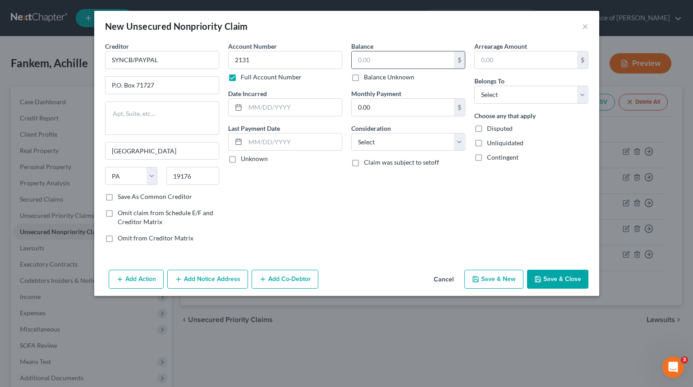
click at [430, 60] on input "text" at bounding box center [402, 59] width 102 height 17
type input "4,500"
click at [529, 99] on select "Select Debtor 1 Only Debtor 2 Only Debtor 1 And Debtor 2 Only At Least One Of T…" at bounding box center [531, 95] width 114 height 18
select select "0"
click at [474, 86] on select "Select Debtor 1 Only Debtor 2 Only Debtor 1 And Debtor 2 Only At Least One Of T…" at bounding box center [531, 95] width 114 height 18
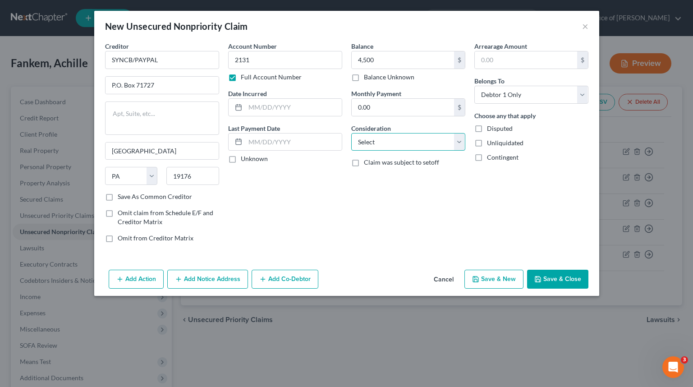
click at [408, 147] on select "Select Cable / Satellite Services Collection Agency Credit Card Debt Debt Couns…" at bounding box center [408, 142] width 114 height 18
select select "2"
click at [351, 133] on select "Select Cable / Satellite Services Collection Agency Credit Card Debt Debt Couns…" at bounding box center [408, 142] width 114 height 18
click at [288, 95] on div "Date Incurred" at bounding box center [285, 102] width 114 height 27
click at [291, 102] on input "text" at bounding box center [293, 107] width 96 height 17
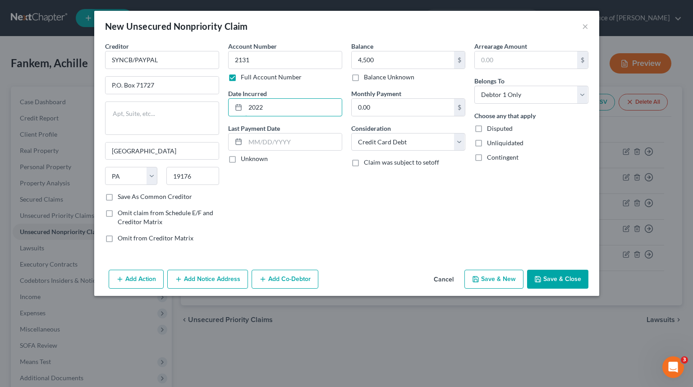
type input "2022"
click at [329, 204] on div "Account Number 2131 Full Account Number Date Incurred 2022 Last Payment Date Un…" at bounding box center [284, 145] width 123 height 208
click at [563, 283] on button "Save & Close" at bounding box center [557, 278] width 61 height 19
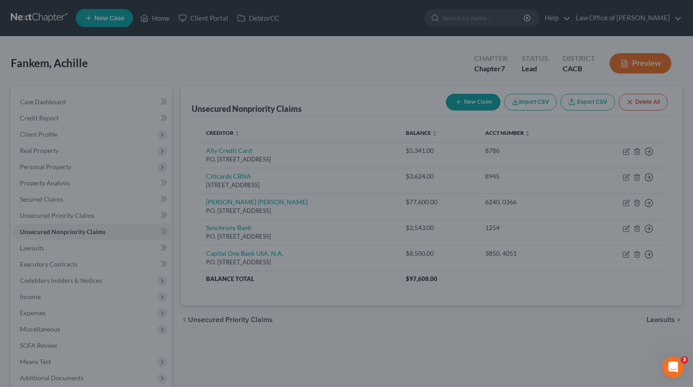
type input "4,500.00"
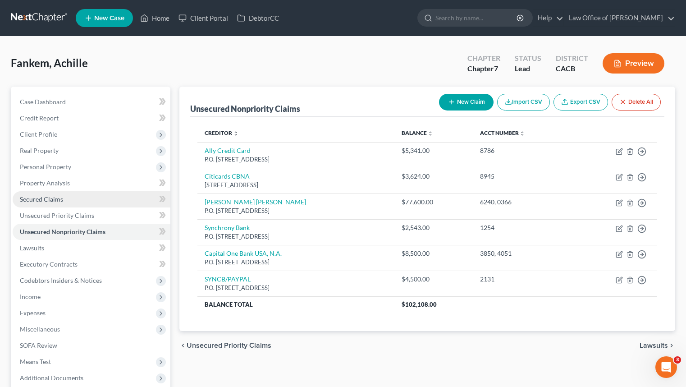
click at [75, 195] on link "Secured Claims" at bounding box center [92, 199] width 158 height 16
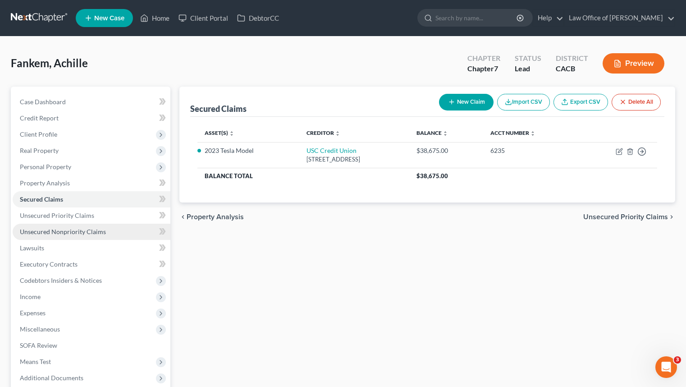
click at [89, 234] on span "Unsecured Nonpriority Claims" at bounding box center [63, 232] width 86 height 8
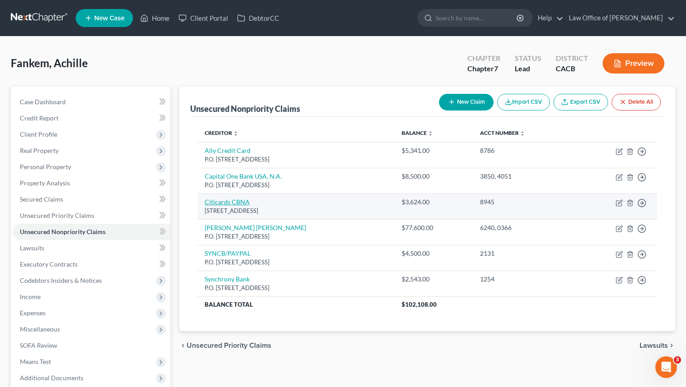
click at [235, 203] on link "Citicards CBNA" at bounding box center [227, 202] width 45 height 8
select select "43"
select select "2"
select select "0"
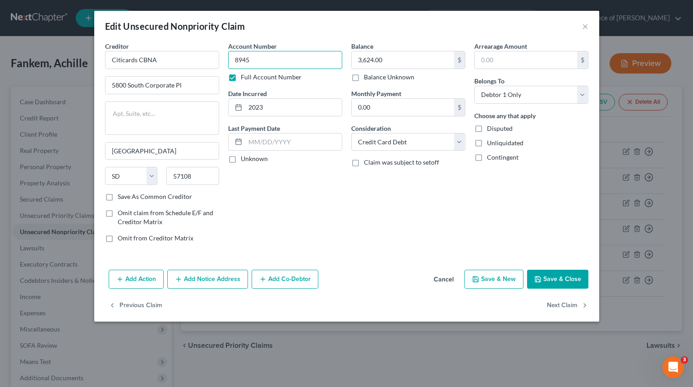
drag, startPoint x: 272, startPoint y: 62, endPoint x: 264, endPoint y: 64, distance: 8.9
click at [273, 62] on input "8945" at bounding box center [285, 60] width 114 height 18
type input "8945, 8884"
click at [412, 66] on input "3,624.00" at bounding box center [402, 59] width 102 height 17
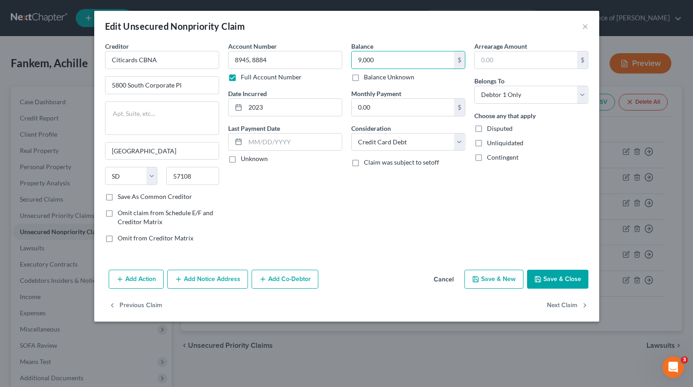
type input "9,000"
click at [564, 281] on button "Save & Close" at bounding box center [557, 278] width 61 height 19
